Goal: Find specific page/section: Find specific page/section

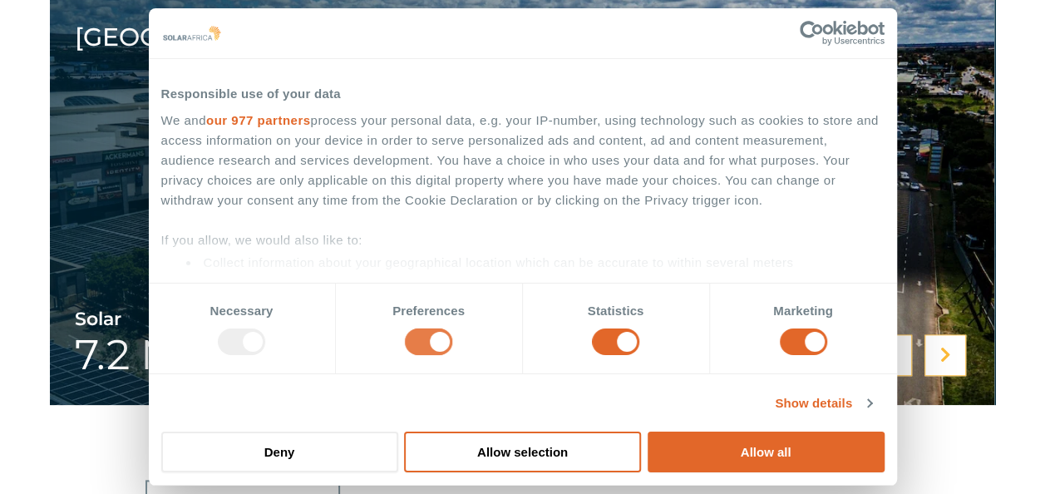
click at [445, 343] on input "Preferences" at bounding box center [428, 341] width 47 height 27
checkbox input "false"
click at [634, 341] on input "Statistics" at bounding box center [615, 341] width 47 height 27
checkbox input "false"
click at [820, 335] on input "Marketing" at bounding box center [803, 341] width 47 height 27
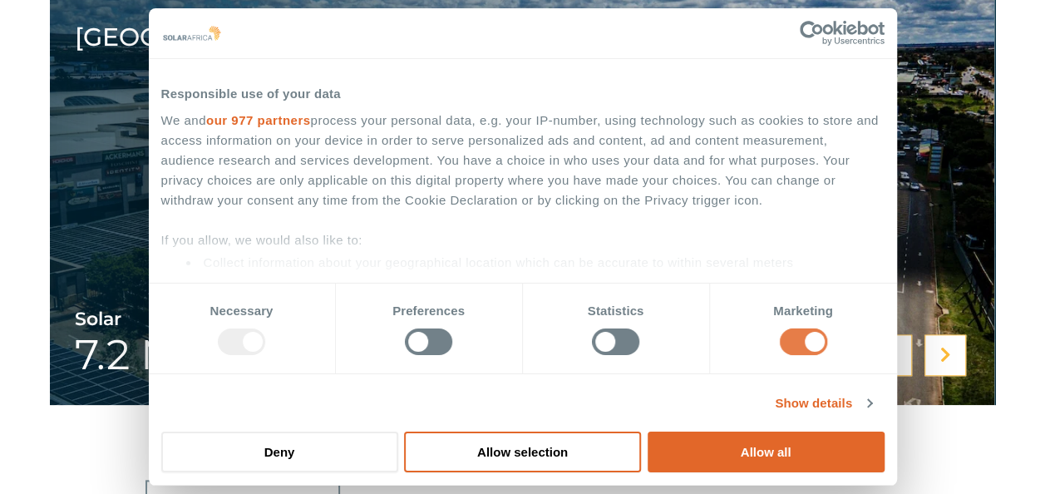
checkbox input "false"
click at [514, 450] on button "Allow selection" at bounding box center [522, 452] width 237 height 41
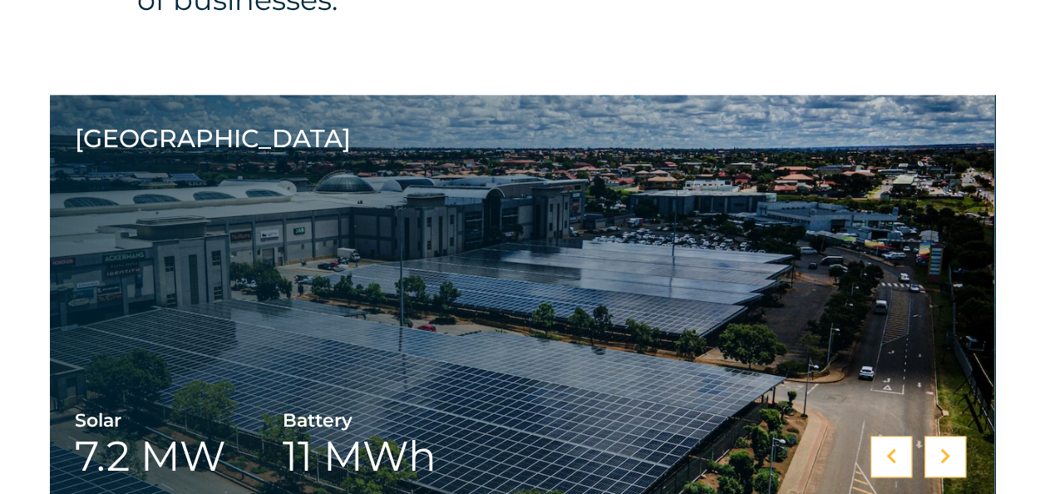
scroll to position [582, 0]
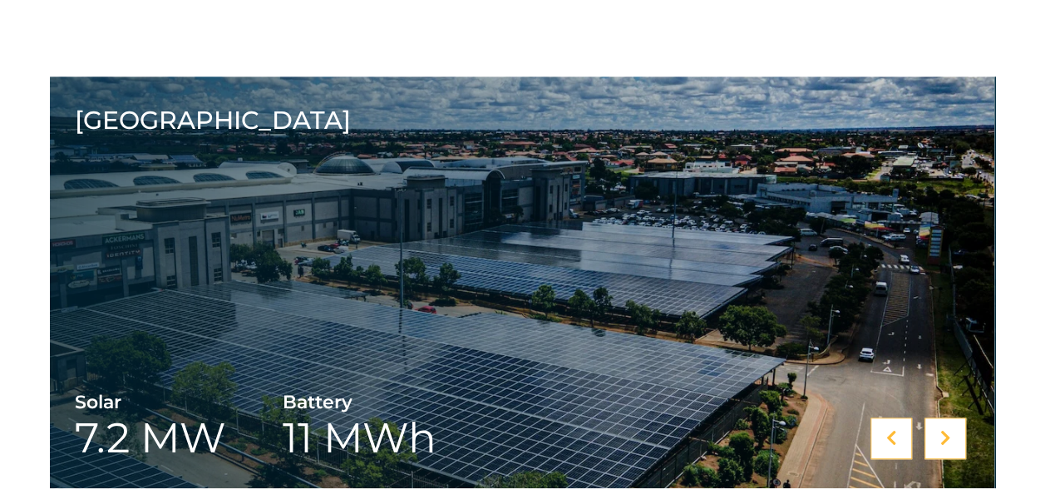
click at [941, 430] on icon at bounding box center [945, 438] width 11 height 17
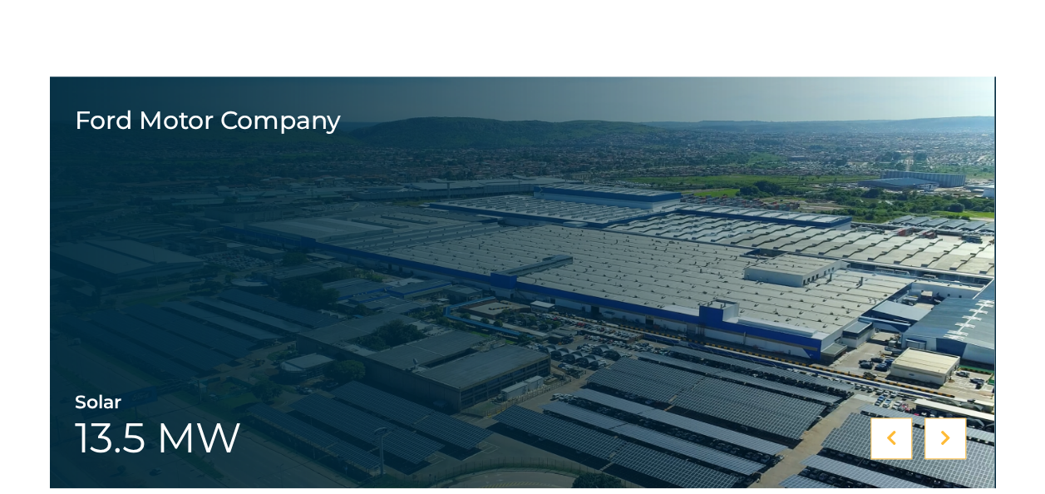
click at [893, 432] on icon at bounding box center [891, 438] width 11 height 17
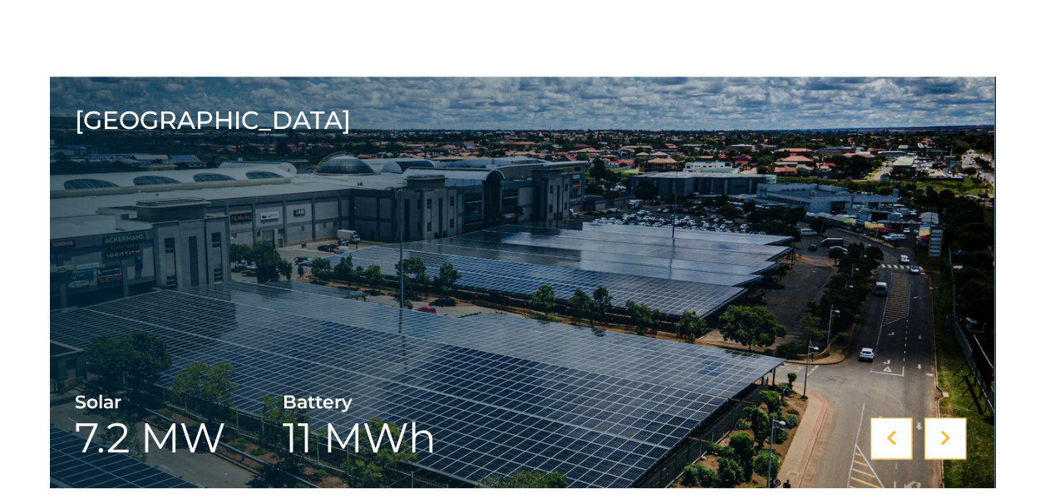
click at [945, 435] on icon at bounding box center [945, 438] width 11 height 17
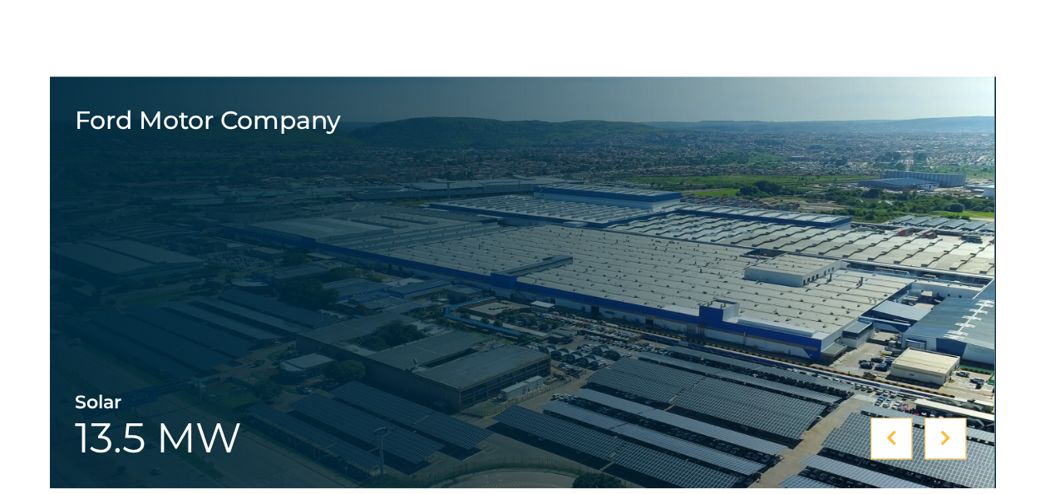
click at [945, 437] on icon at bounding box center [945, 438] width 11 height 17
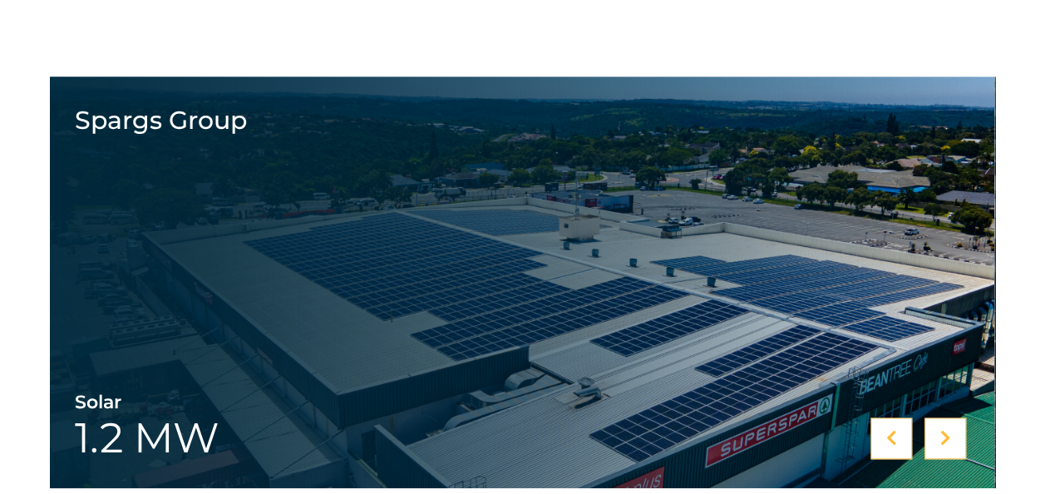
click at [941, 434] on icon at bounding box center [945, 438] width 11 height 17
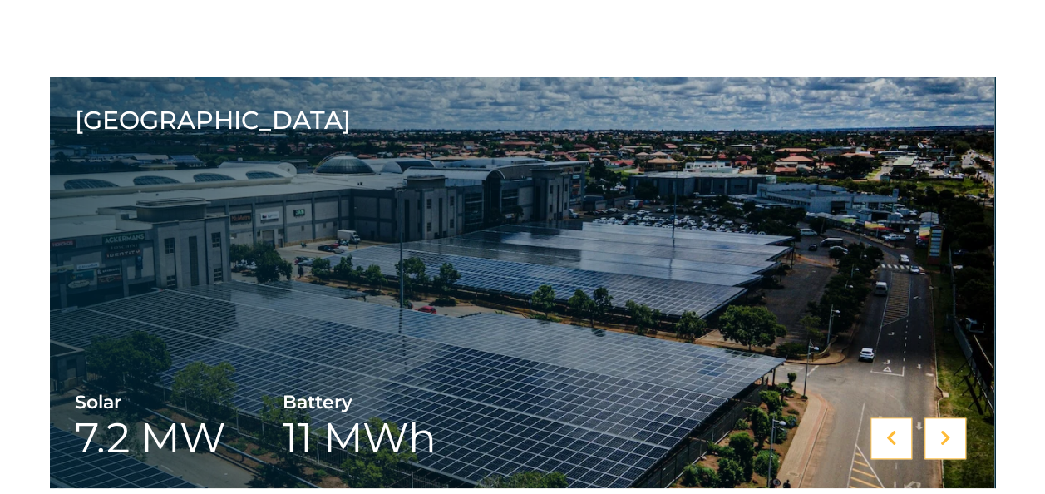
click at [947, 433] on icon at bounding box center [945, 438] width 11 height 17
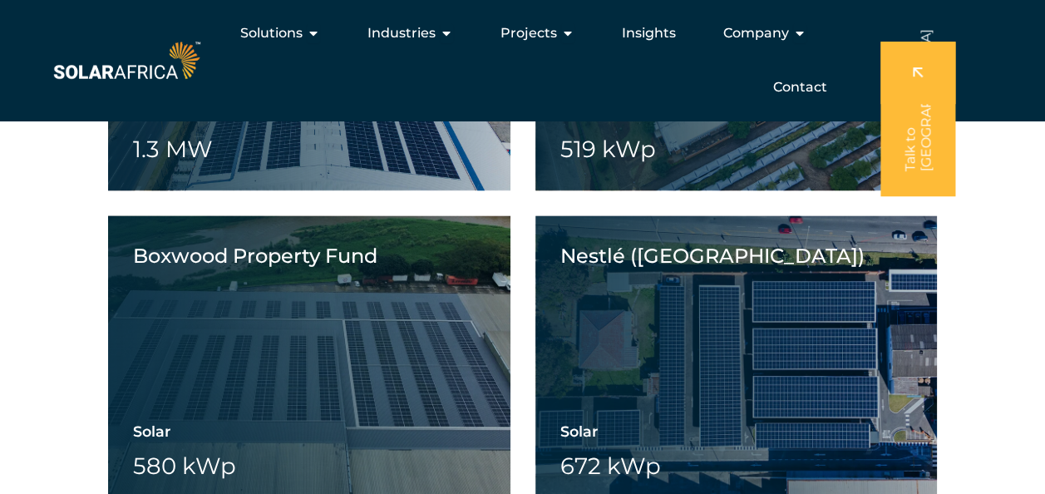
scroll to position [1164, 0]
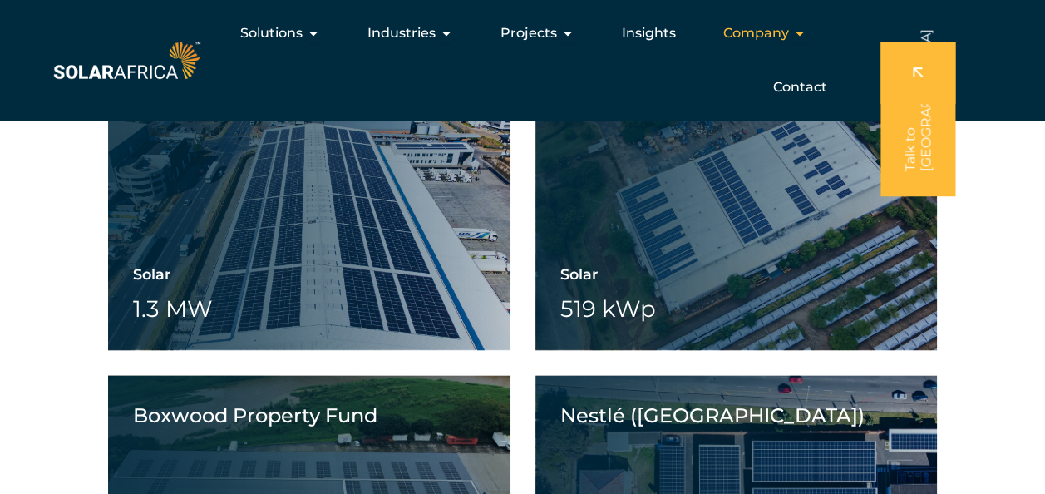
click at [800, 33] on icon "Menu" at bounding box center [799, 33] width 13 height 13
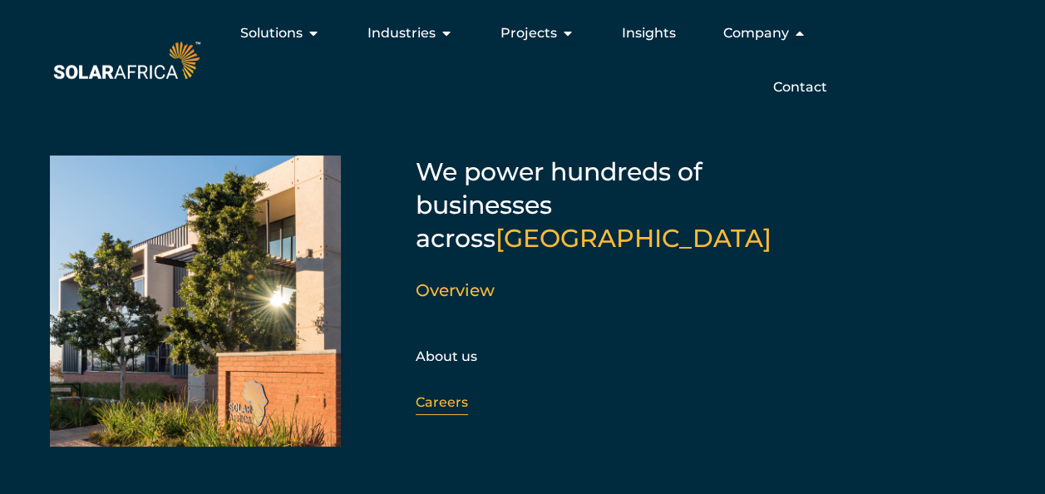
click at [440, 394] on link "Careers" at bounding box center [442, 402] width 52 height 16
